Goal: Navigation & Orientation: Find specific page/section

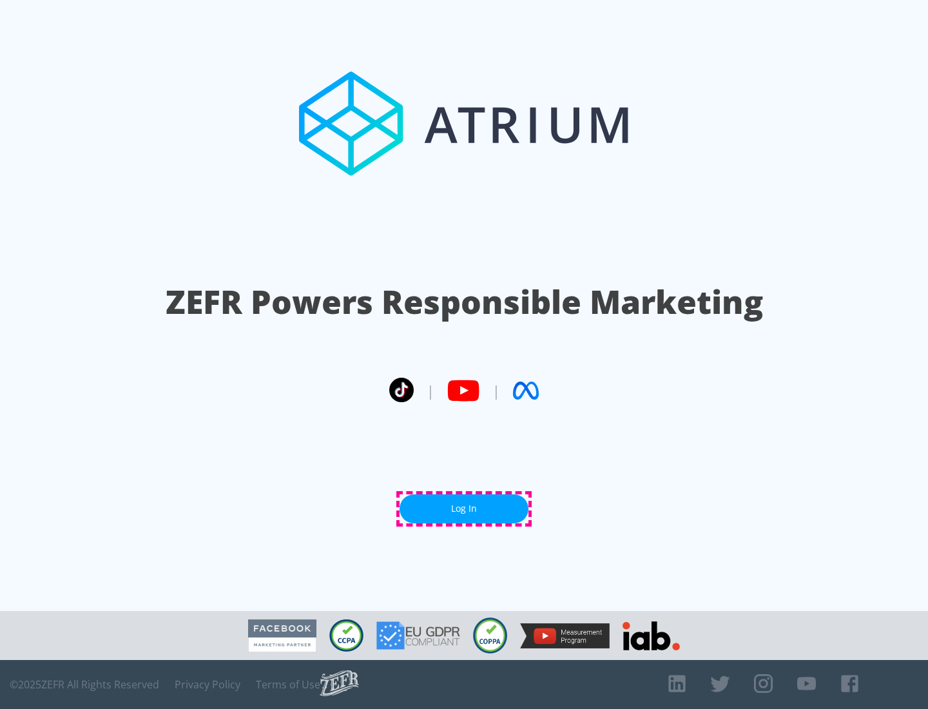
click at [464, 509] on link "Log In" at bounding box center [464, 508] width 129 height 29
